Goal: Information Seeking & Learning: Learn about a topic

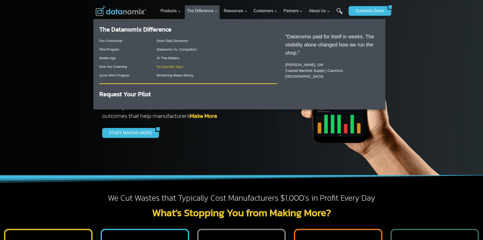
click at [177, 66] on link "No Operator Input" at bounding box center [170, 67] width 26 height 4
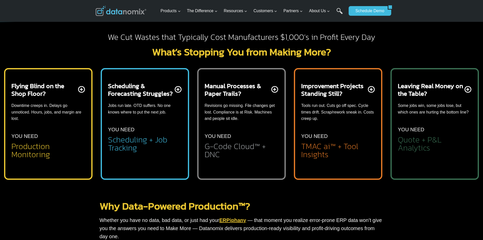
scroll to position [203, 0]
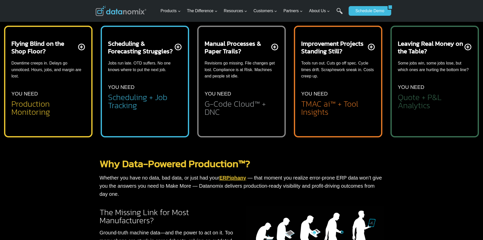
click at [80, 46] on div "Flying Blind on the Shop Floor? Downtime creeps in. Delays go unnoticed. Hours,…" at bounding box center [48, 78] width 74 height 76
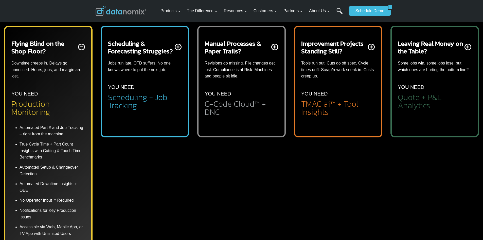
click at [79, 46] on div "Flying Blind on the Shop Floor? Downtime creeps in. Delays go unnoticed. Hours,…" at bounding box center [48, 78] width 74 height 76
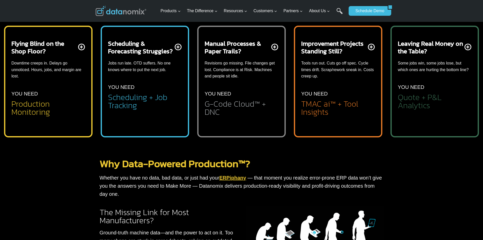
click at [178, 46] on div "Scheduling & Forecasting Struggles? Jobs run late. OTD suffers. No one knows wh…" at bounding box center [145, 75] width 74 height 70
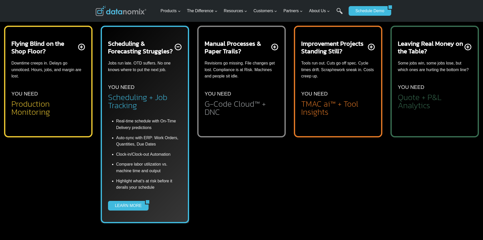
click at [175, 46] on div "Scheduling & Forecasting Struggles? Jobs run late. OTD suffers. No one knows wh…" at bounding box center [145, 75] width 74 height 70
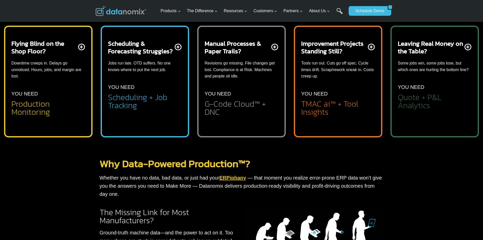
click at [274, 45] on div "Manual Processes & Paper Trails? Revisions go missing. File changes get lost. C…" at bounding box center [242, 78] width 74 height 76
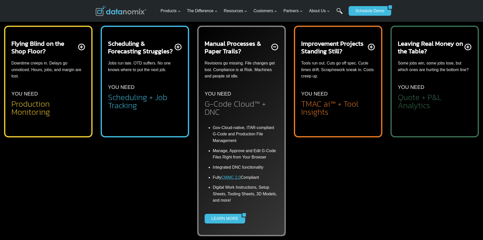
click at [274, 45] on div "Manual Processes & Paper Trails? Revisions go missing. File changes get lost. C…" at bounding box center [242, 78] width 74 height 76
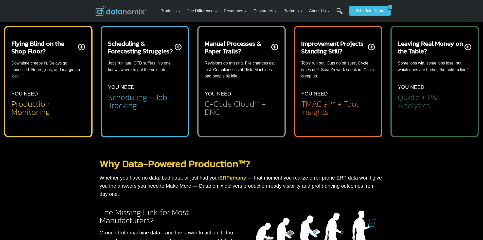
click at [372, 46] on div "Improvement Projects Standing Still? Tools run out. Cuts go off spec. Cycle tim…" at bounding box center [338, 78] width 74 height 76
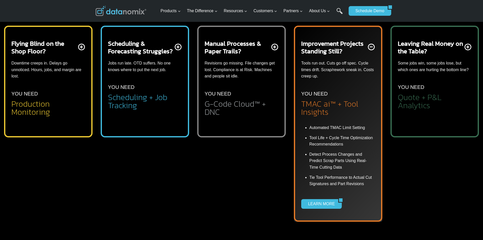
click at [370, 45] on div "Improvement Projects Standing Still? Tools run out. Cuts go off spec. Cycle tim…" at bounding box center [338, 78] width 74 height 76
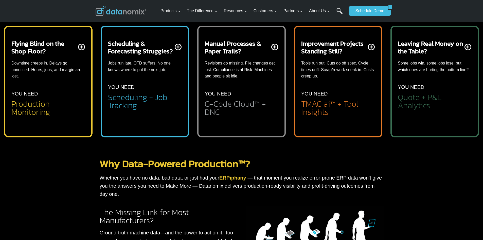
click at [469, 45] on div "Leaving Real Money on the Table? Some jobs win, some jobs lose, but which ones …" at bounding box center [435, 75] width 74 height 70
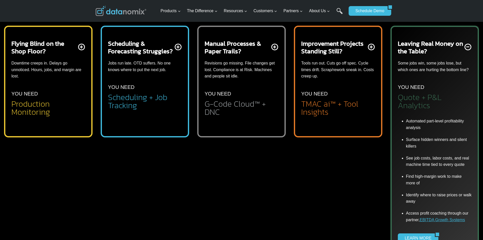
click at [468, 46] on div "Leaving Real Money on the Table? Some jobs win, some jobs lose, but which ones …" at bounding box center [435, 75] width 74 height 70
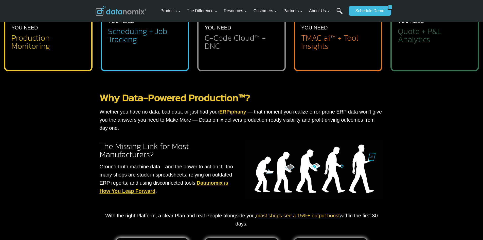
scroll to position [330, 0]
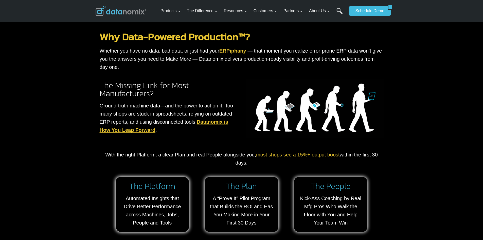
click at [212, 121] on link "Datanomix is How You Leap Forward" at bounding box center [164, 126] width 129 height 14
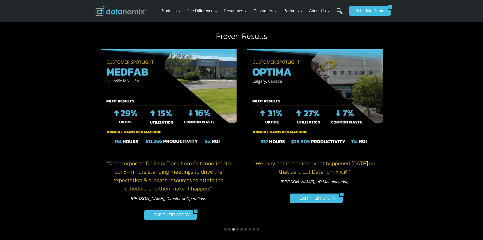
scroll to position [619, 0]
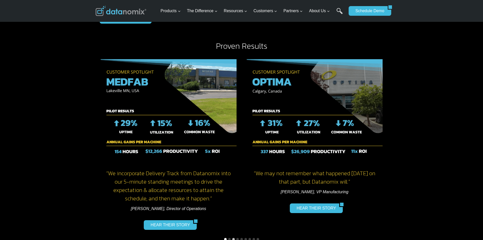
click at [225, 238] on button "Go to slide 1" at bounding box center [225, 239] width 3 height 3
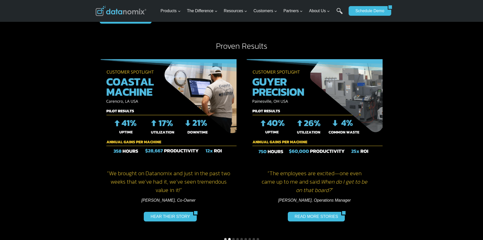
click at [230, 238] on button "Go to slide 2" at bounding box center [229, 239] width 3 height 3
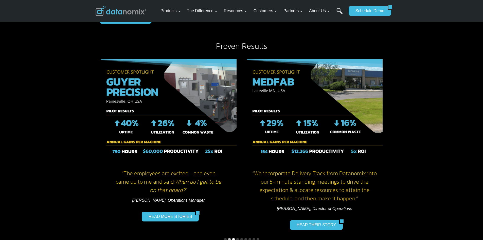
click at [233, 238] on button "Go to slide 3" at bounding box center [233, 239] width 3 height 3
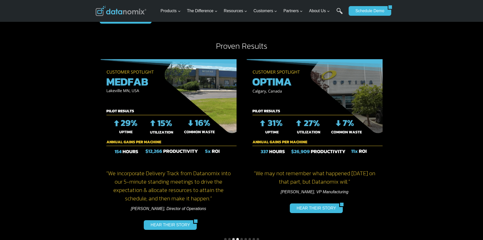
click at [237, 238] on button "Go to slide 4" at bounding box center [237, 239] width 3 height 3
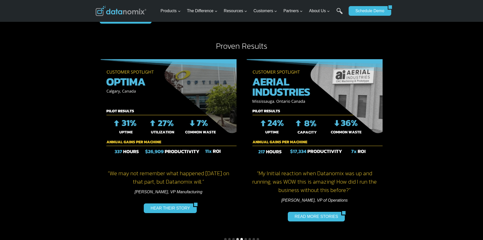
click at [241, 238] on button "Go to slide 5" at bounding box center [241, 239] width 3 height 3
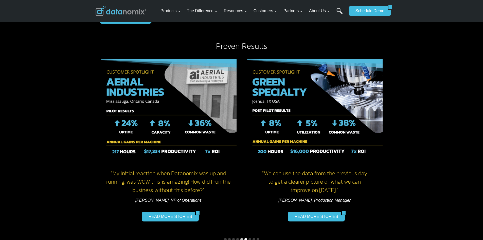
click at [246, 238] on button "Go to slide 6" at bounding box center [245, 239] width 3 height 3
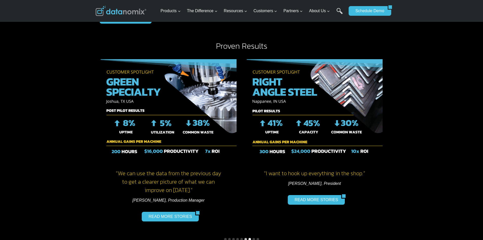
click at [249, 238] on button "Go to slide 7" at bounding box center [249, 239] width 3 height 3
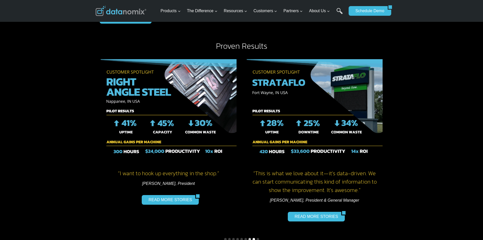
click at [253, 238] on button "Go to slide 8" at bounding box center [253, 239] width 3 height 3
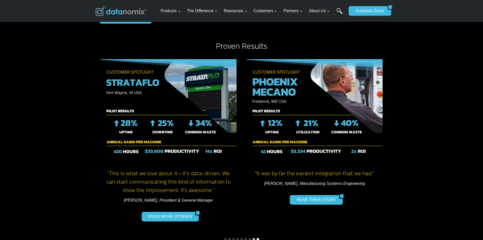
click at [258, 238] on button "Go to slide 9" at bounding box center [258, 239] width 3 height 3
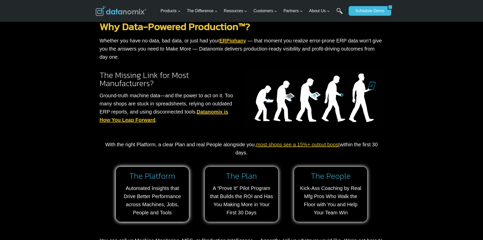
scroll to position [188, 0]
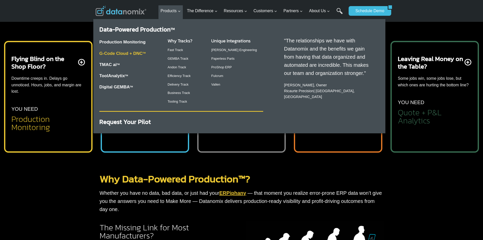
click at [126, 54] on link "G-Code Cloud + DNC TM" at bounding box center [122, 53] width 46 height 5
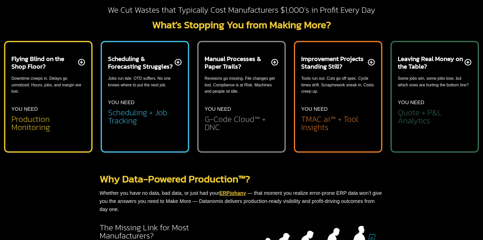
scroll to position [188, 0]
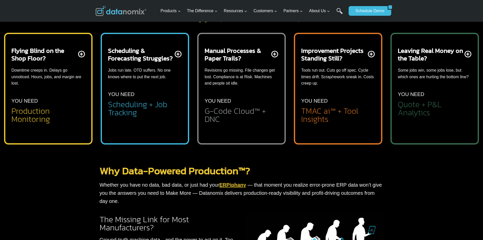
scroll to position [203, 0]
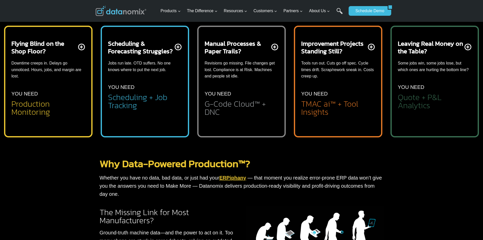
click at [79, 44] on div "Flying Blind on the Shop Floor? Downtime creeps in. Delays go unnoticed. Hours,…" at bounding box center [48, 78] width 74 height 76
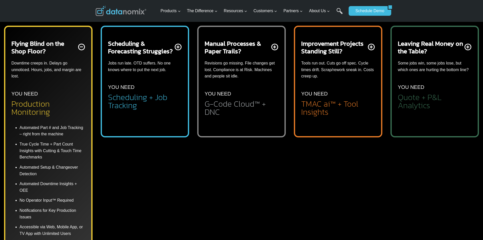
click at [79, 45] on div "Flying Blind on the Shop Floor? Downtime creeps in. Delays go unnoticed. Hours,…" at bounding box center [48, 78] width 74 height 76
